Goal: Task Accomplishment & Management: Manage account settings

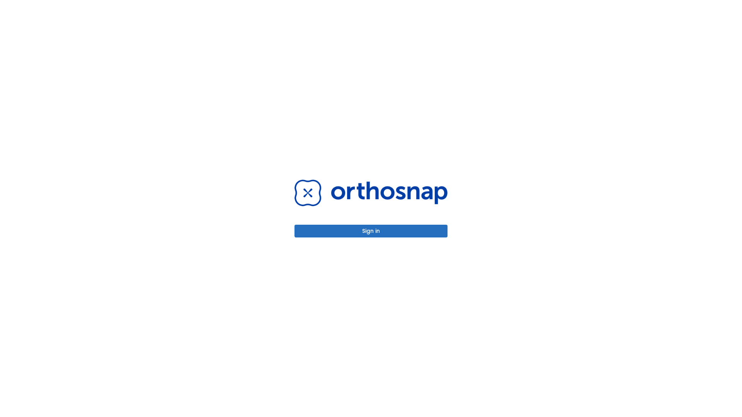
click at [371, 231] on button "Sign in" at bounding box center [370, 231] width 153 height 13
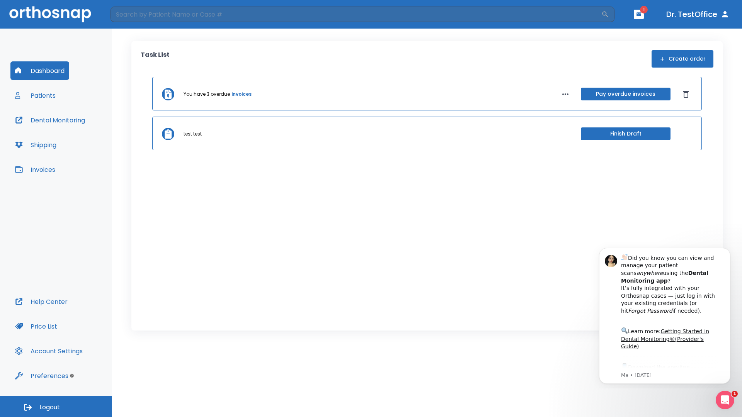
click at [56, 407] on span "Logout" at bounding box center [49, 407] width 20 height 8
